Goal: Communication & Community: Answer question/provide support

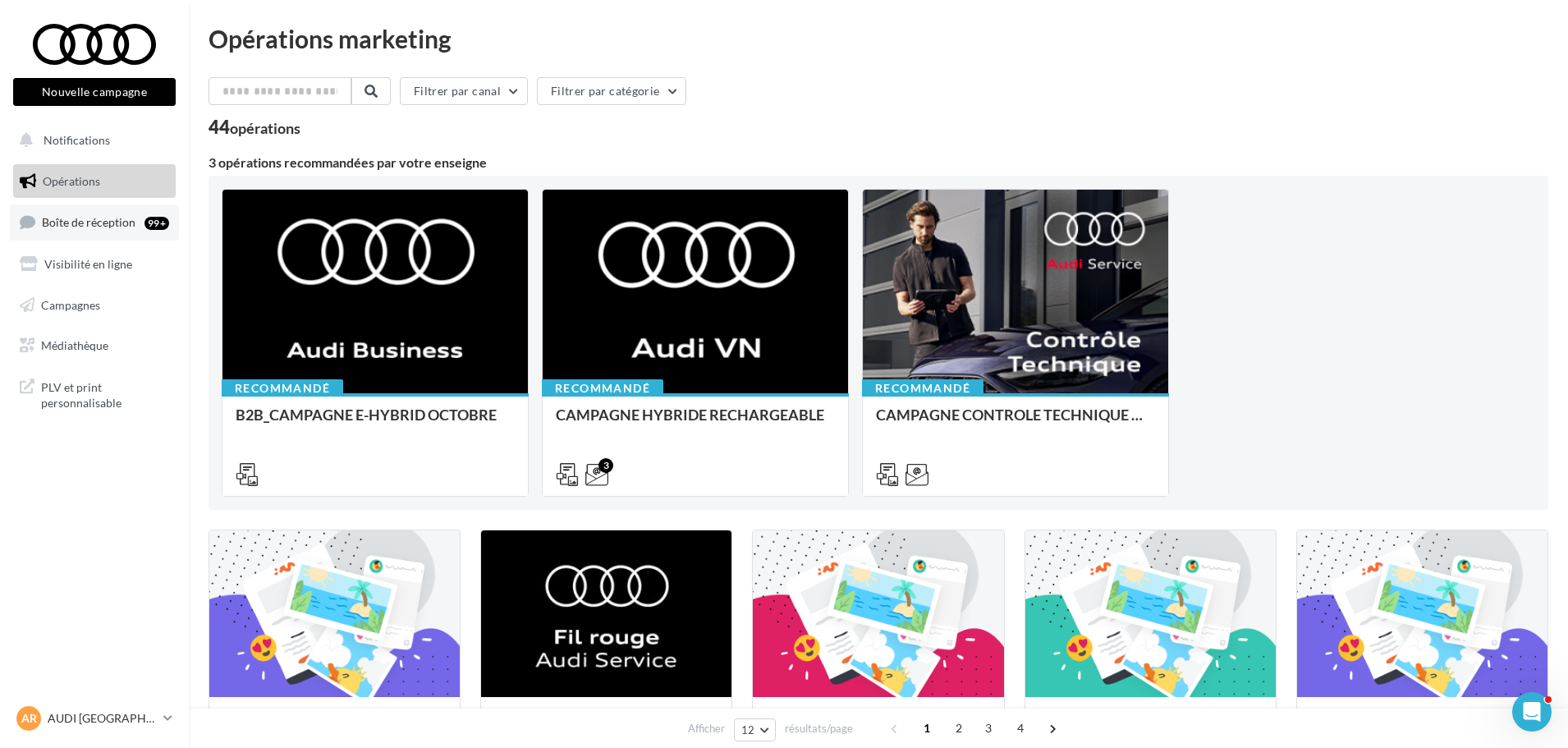
click at [79, 205] on link "Boîte de réception 99+" at bounding box center [94, 221] width 169 height 35
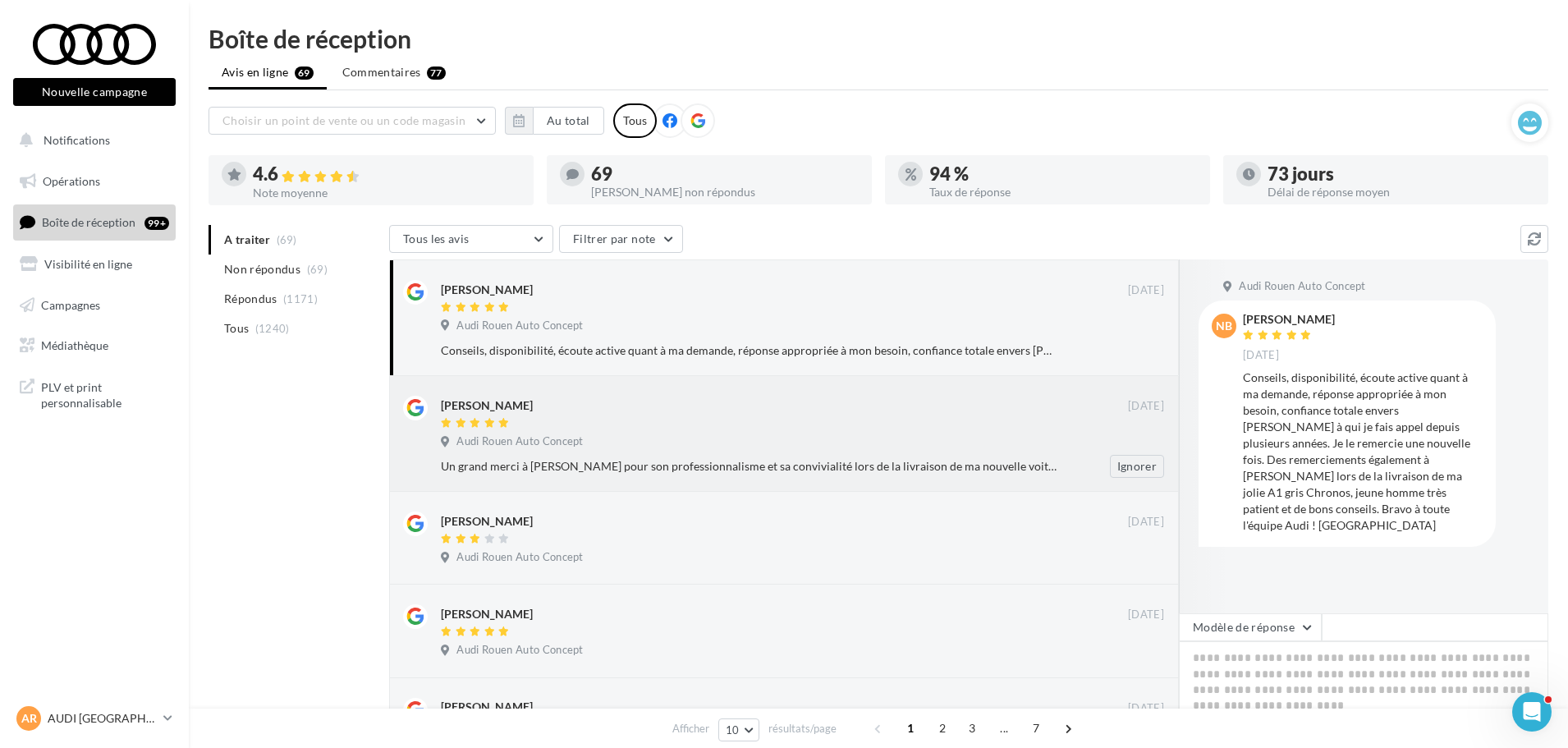
click at [907, 402] on div "[PERSON_NAME]" at bounding box center [785, 404] width 687 height 17
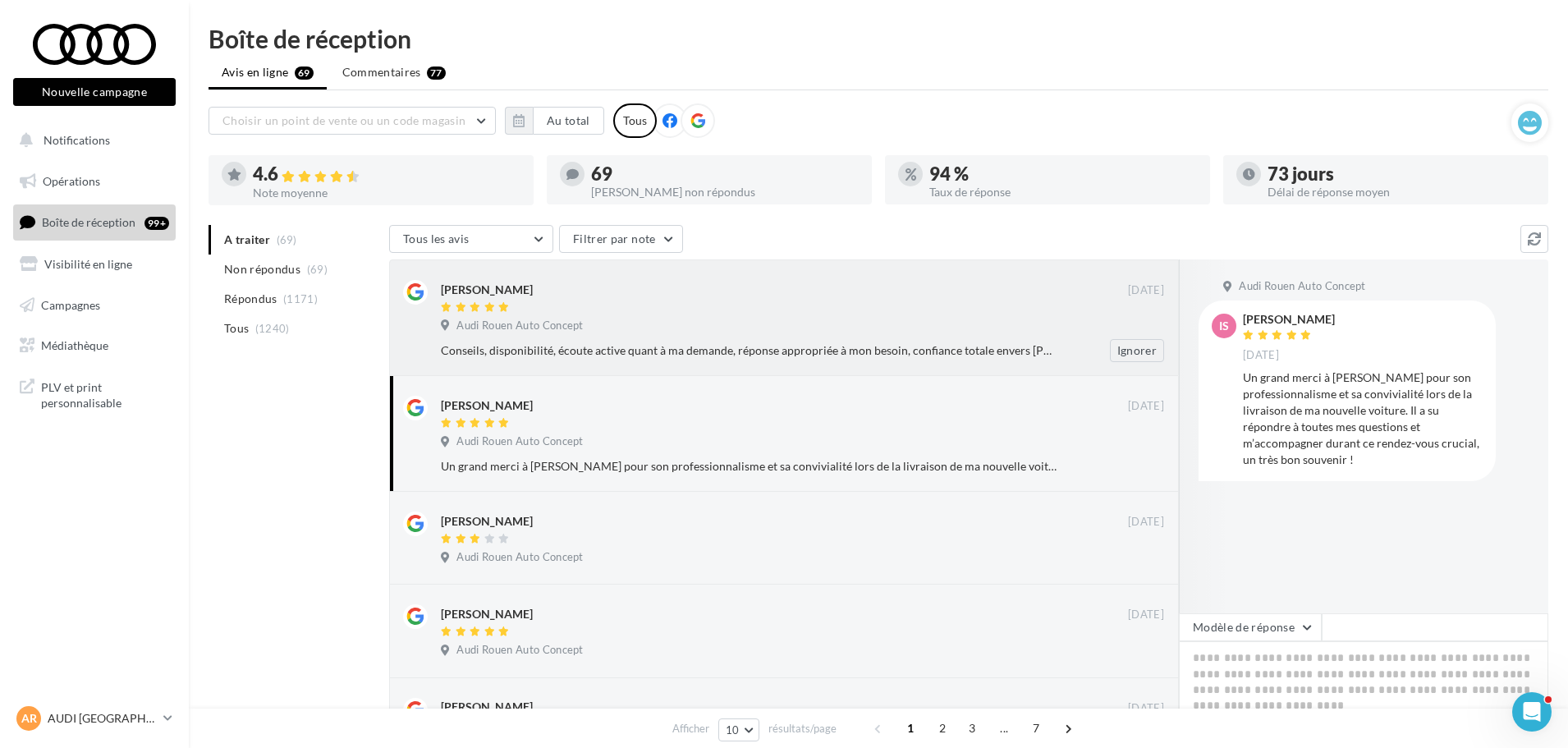
click at [634, 284] on div "[PERSON_NAME]" at bounding box center [785, 288] width 687 height 17
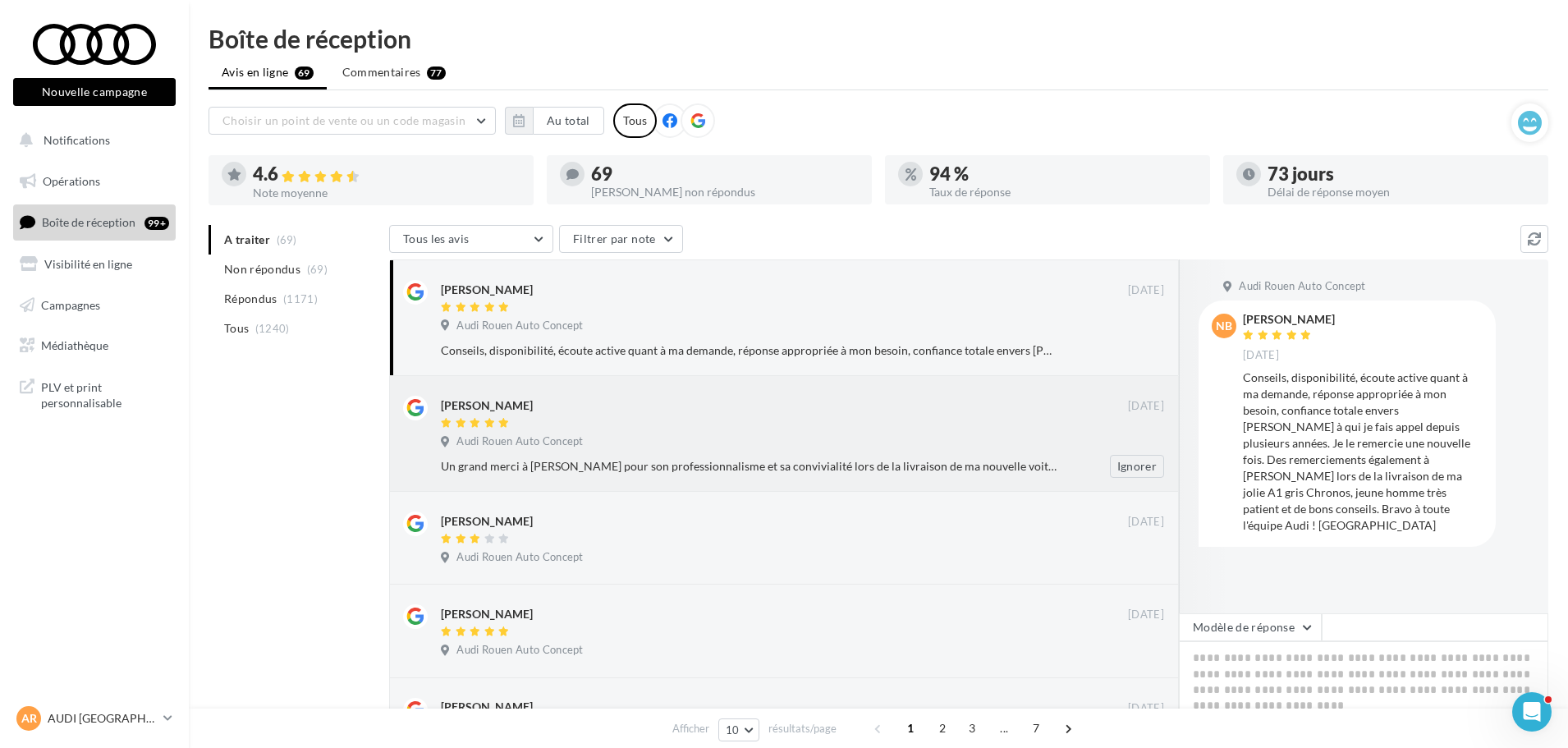
click at [453, 415] on div "[PERSON_NAME]" at bounding box center [785, 412] width 687 height 35
